Goal: Navigation & Orientation: Go to known website

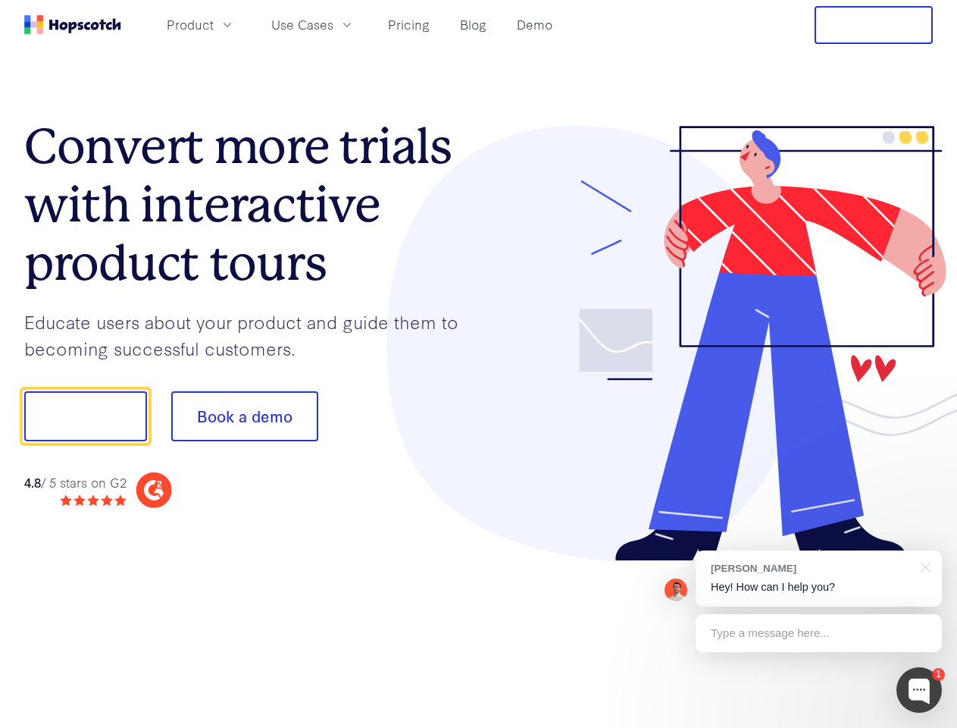
click at [479, 364] on div at bounding box center [706, 344] width 455 height 436
click at [214, 24] on span "Product" at bounding box center [190, 24] width 47 height 19
click at [333, 24] on span "Use Cases" at bounding box center [302, 24] width 62 height 19
click at [874, 25] on button "Free Trial" at bounding box center [874, 25] width 118 height 38
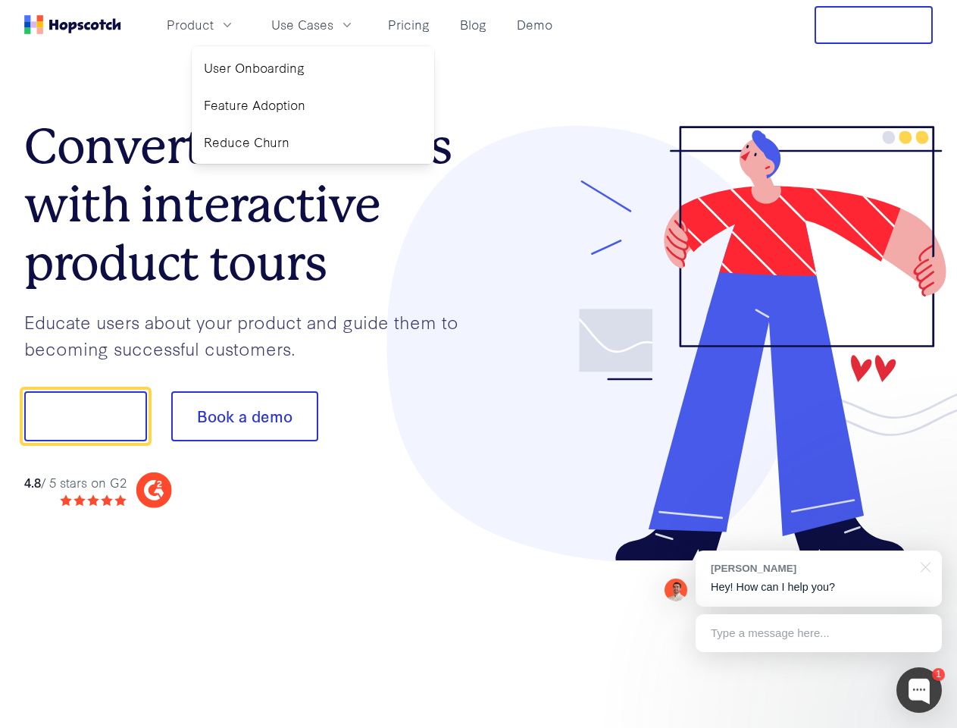
click at [85, 416] on button "Show me!" at bounding box center [85, 416] width 123 height 50
click at [244, 416] on button "Book a demo" at bounding box center [244, 416] width 147 height 50
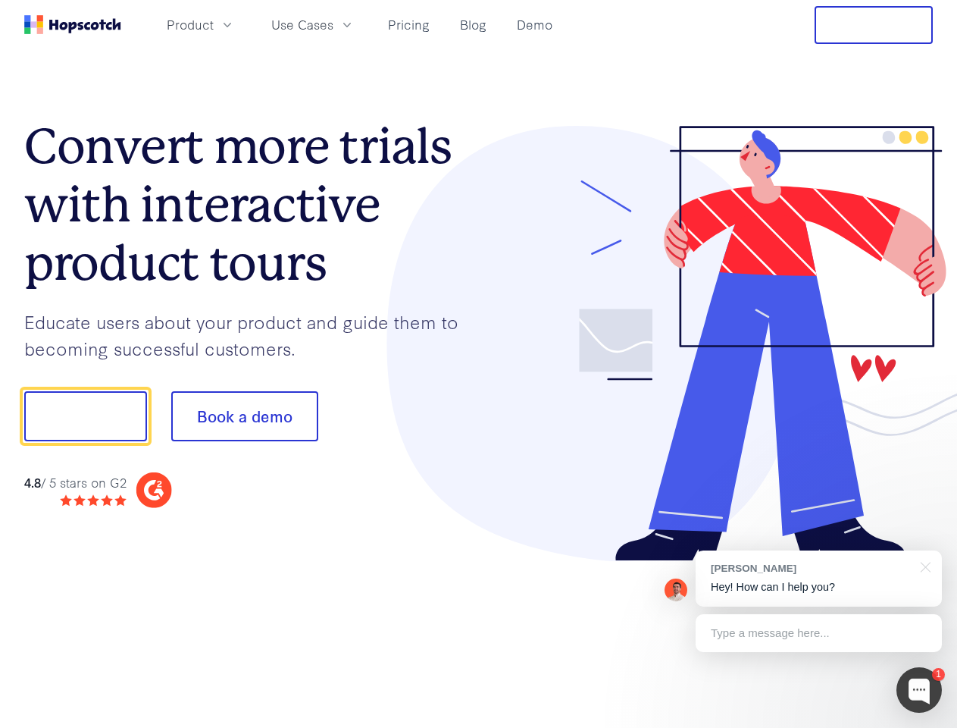
click at [919, 690] on div at bounding box center [919, 689] width 45 height 45
click at [818, 578] on div "[PERSON_NAME] Hey! How can I help you?" at bounding box center [819, 578] width 246 height 56
click at [923, 565] on div at bounding box center [800, 413] width 284 height 505
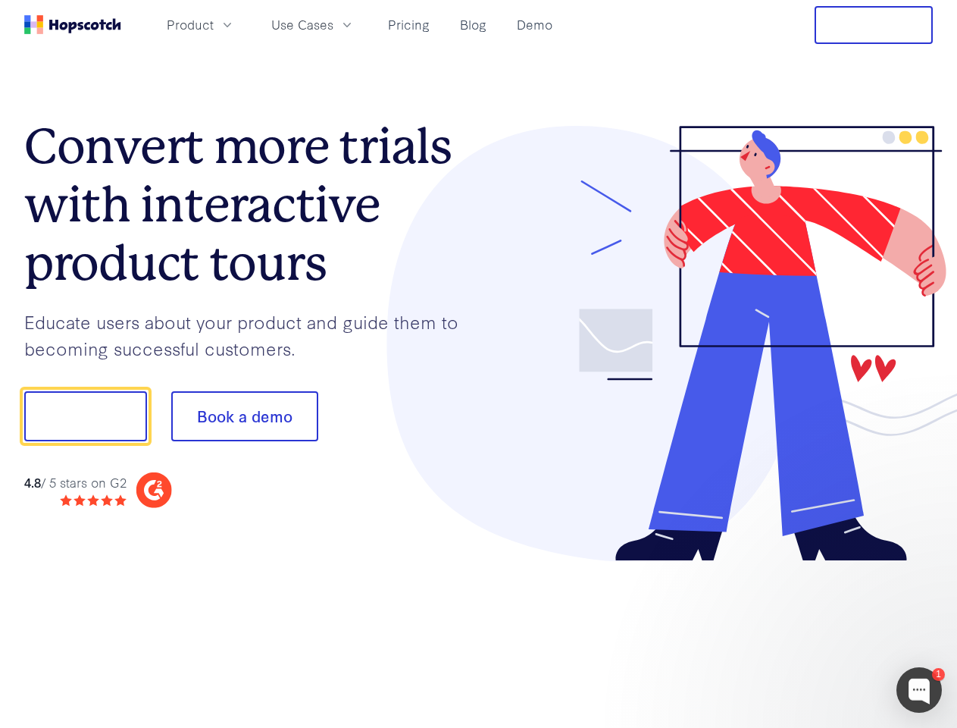
click at [818, 633] on div at bounding box center [800, 516] width 284 height 302
